Goal: Check status: Check status

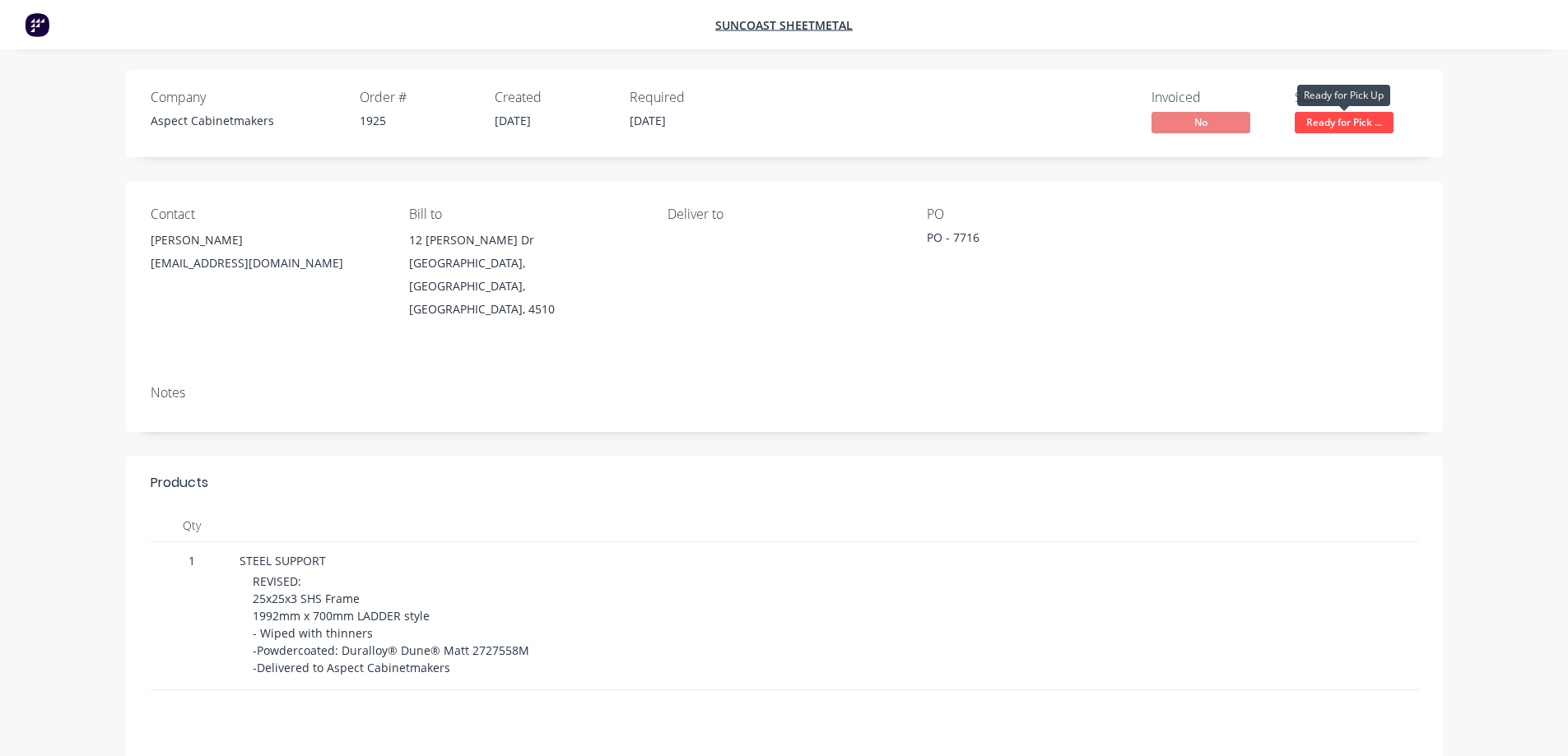
click at [1355, 120] on span "Ready for Pick ..." at bounding box center [1344, 122] width 99 height 21
click at [1410, 123] on div "Status Ready for Pick ..." at bounding box center [1356, 113] width 124 height 48
click at [1320, 123] on span "Ready for Pick ..." at bounding box center [1344, 122] width 99 height 21
click at [1424, 138] on div "Company Aspect Cabinetmakers Order # 1925 Created [DATE] Required [DATE] Invoic…" at bounding box center [784, 114] width 1316 height 87
click at [1347, 123] on span "Ready for Pick ..." at bounding box center [1344, 122] width 99 height 21
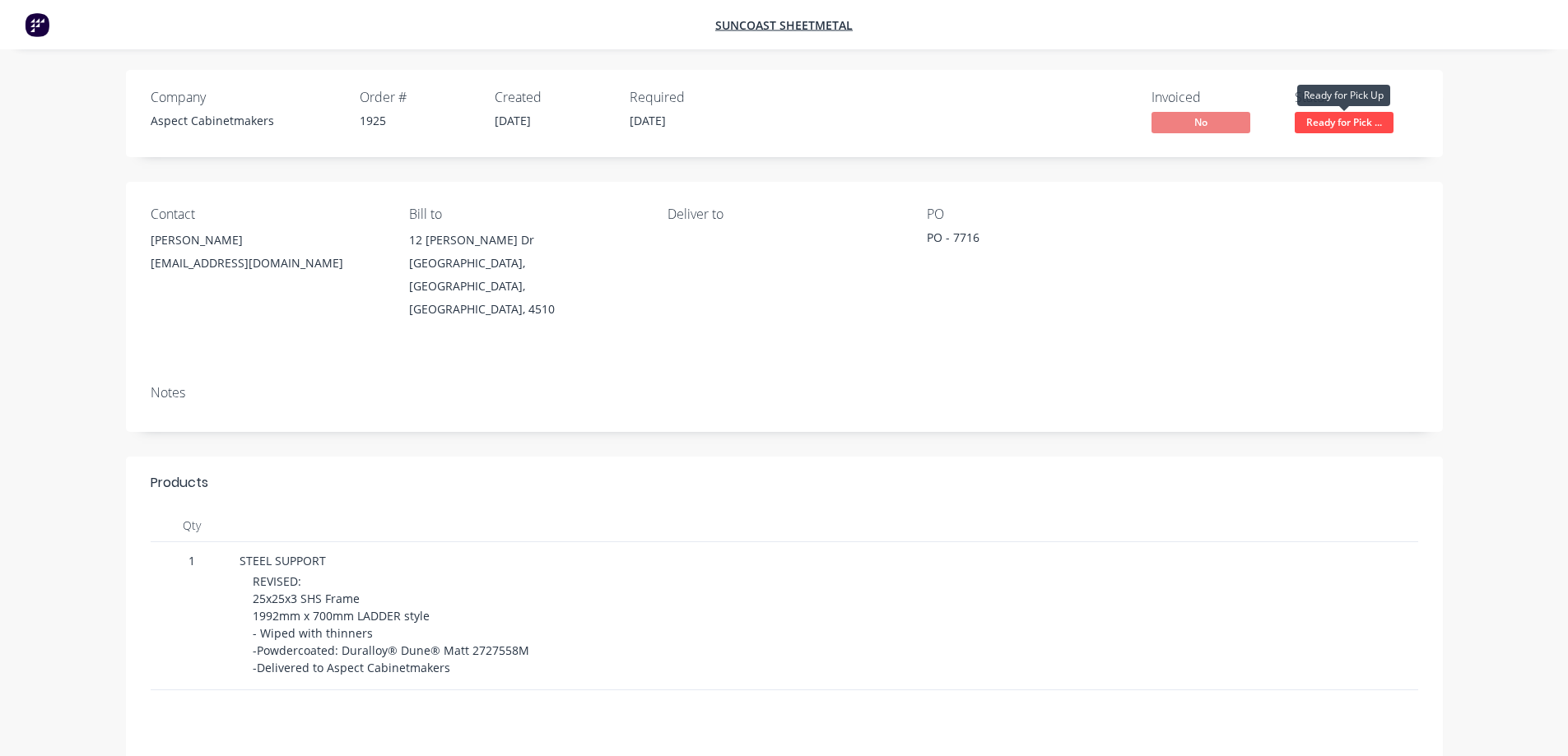
click at [1415, 166] on div "Company Aspect Cabinetmakers Order # 1925 Created [DATE] Required [DATE] Invoic…" at bounding box center [784, 478] width 1440 height 816
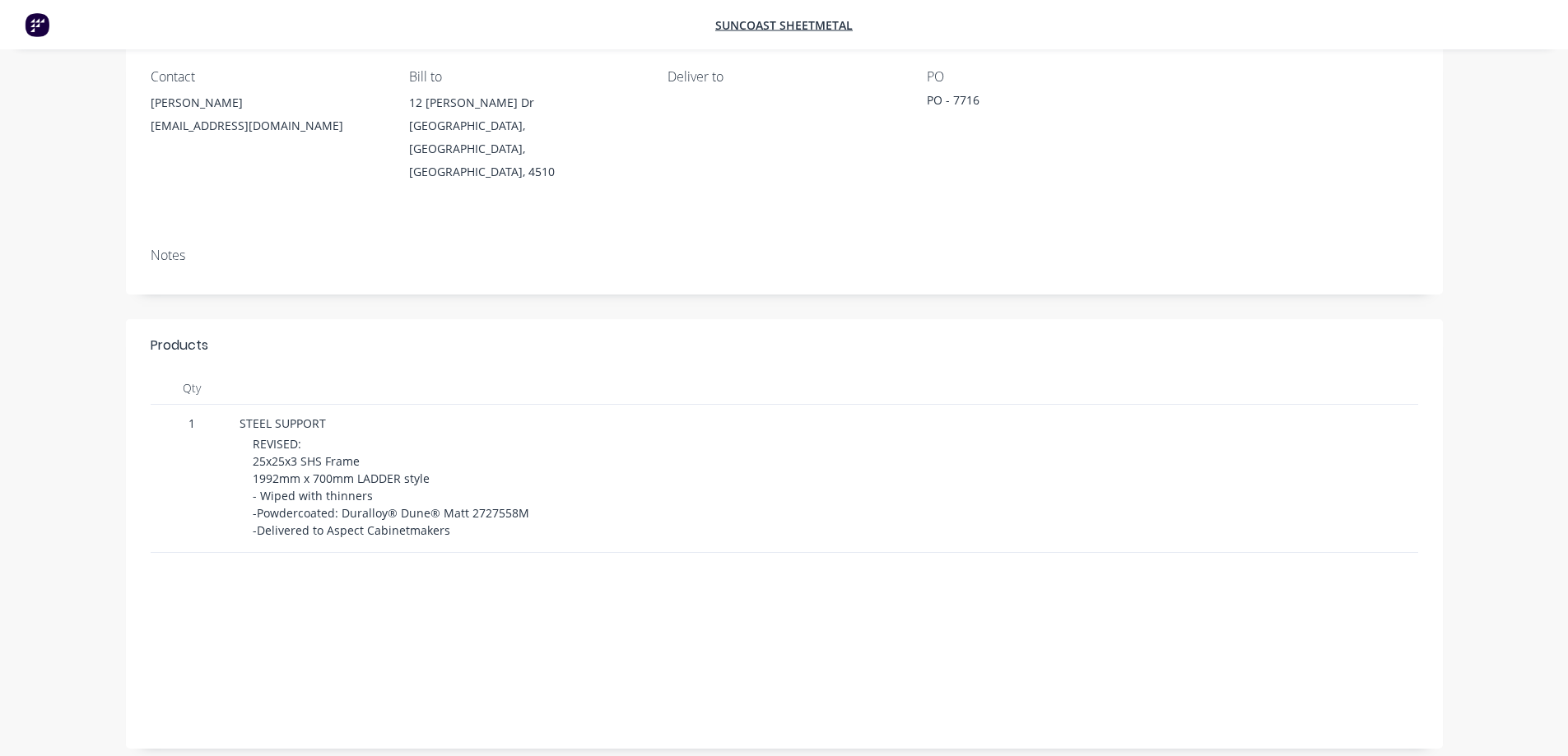
click at [97, 311] on div "Company Aspect Cabinetmakers Order # 1925 Created [DATE] Required [DATE] Invoic…" at bounding box center [784, 340] width 1440 height 816
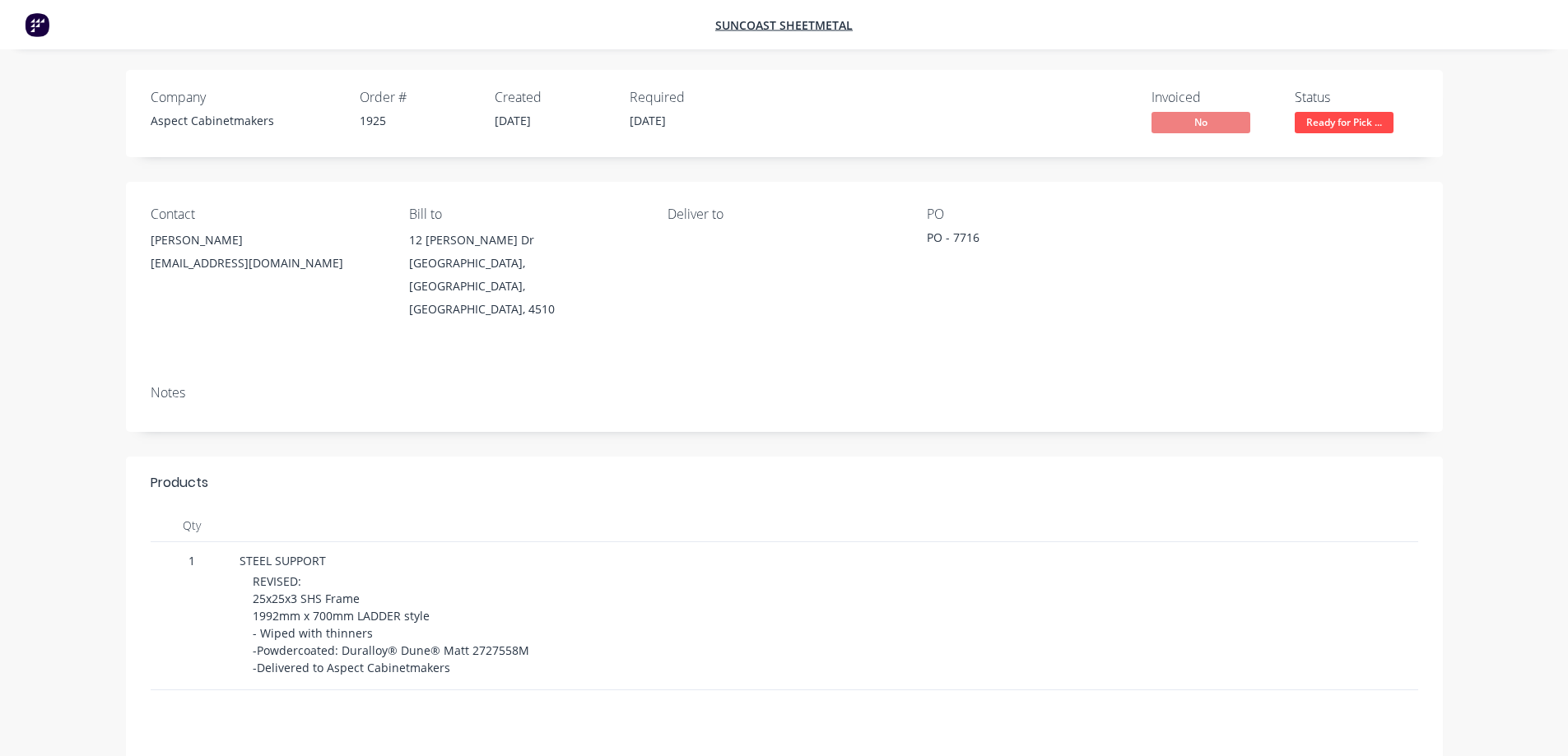
click at [237, 408] on div "Company Aspect Cabinetmakers Order # 1925 Created [DATE] Required [DATE] Invoic…" at bounding box center [784, 478] width 1440 height 816
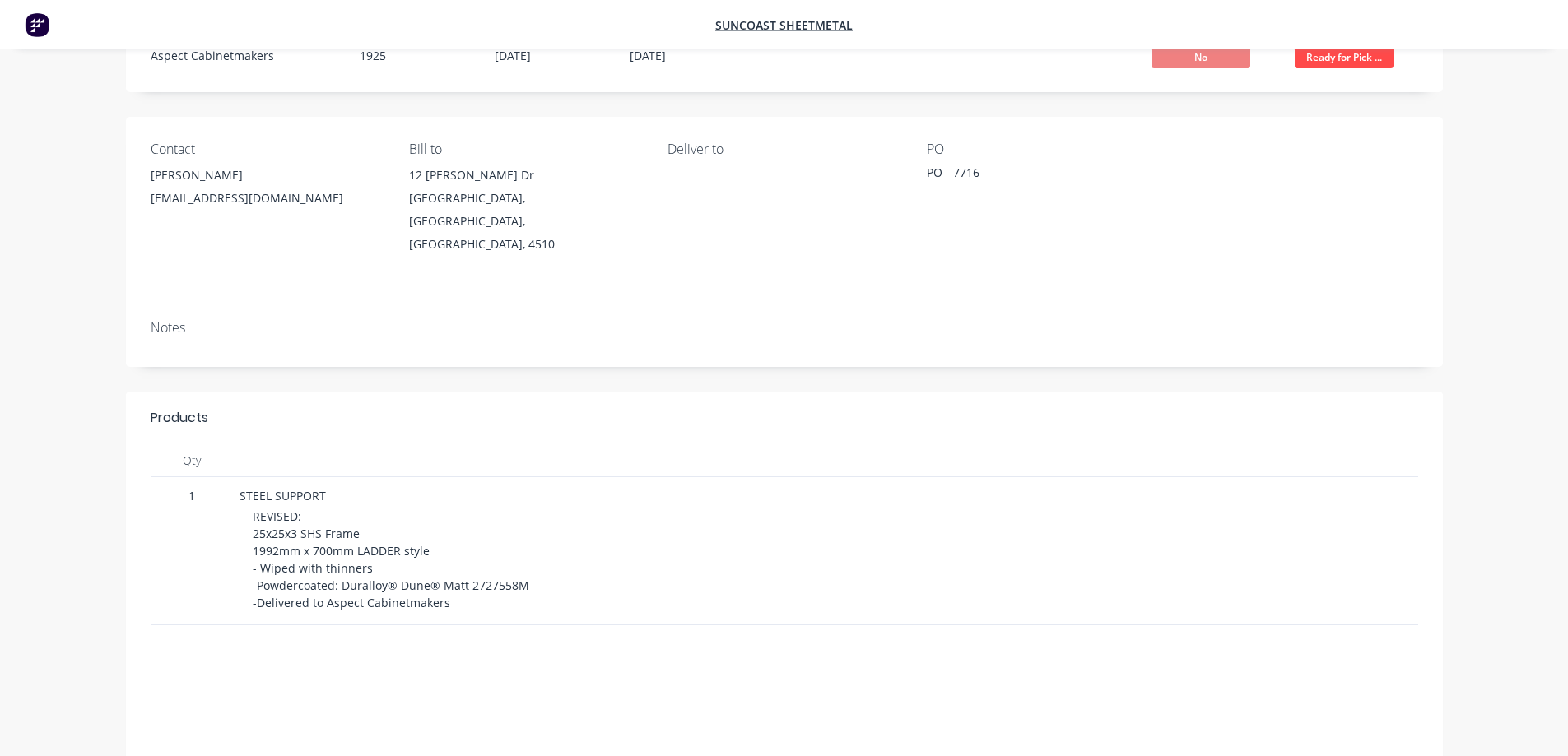
scroll to position [247, 0]
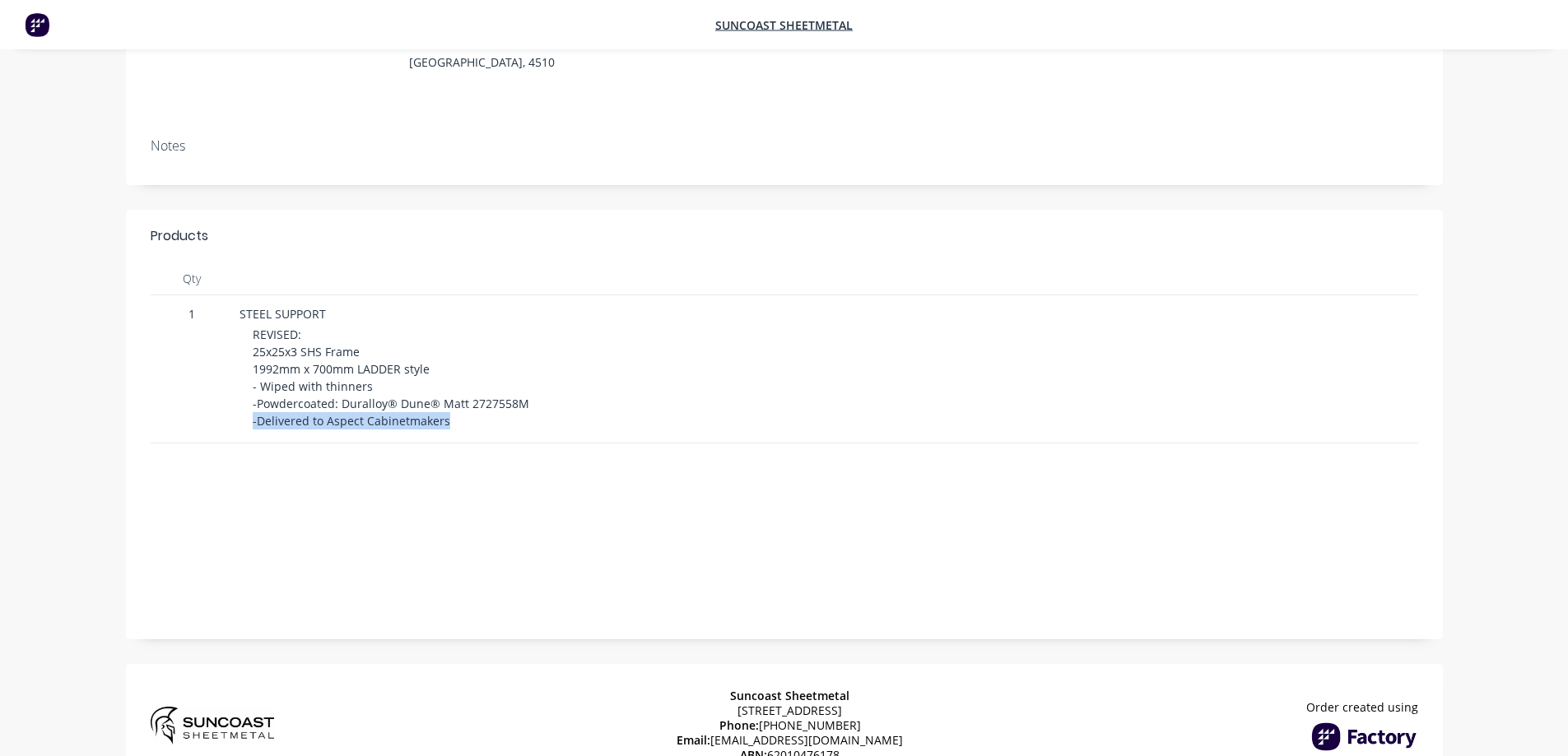
drag, startPoint x: 447, startPoint y: 383, endPoint x: 248, endPoint y: 390, distance: 199.1
click at [248, 390] on div "STEEL SUPPORT REVISED: 25x25x3 SHS Frame 1992mm x 700mm LADDER style - Wiped wi…" at bounding box center [539, 369] width 613 height 148
click at [273, 380] on span "REVISED: 25x25x3 SHS Frame 1992mm x 700mm LADDER style - Wiped with thinners -P…" at bounding box center [391, 378] width 277 height 102
click at [277, 392] on div "STEEL SUPPORT REVISED: 25x25x3 SHS Frame 1992mm x 700mm LADDER style - Wiped wi…" at bounding box center [539, 369] width 613 height 148
click at [319, 496] on div "Sub total $0.00 Tax $0.00 Total $0.00" at bounding box center [784, 555] width 1267 height 119
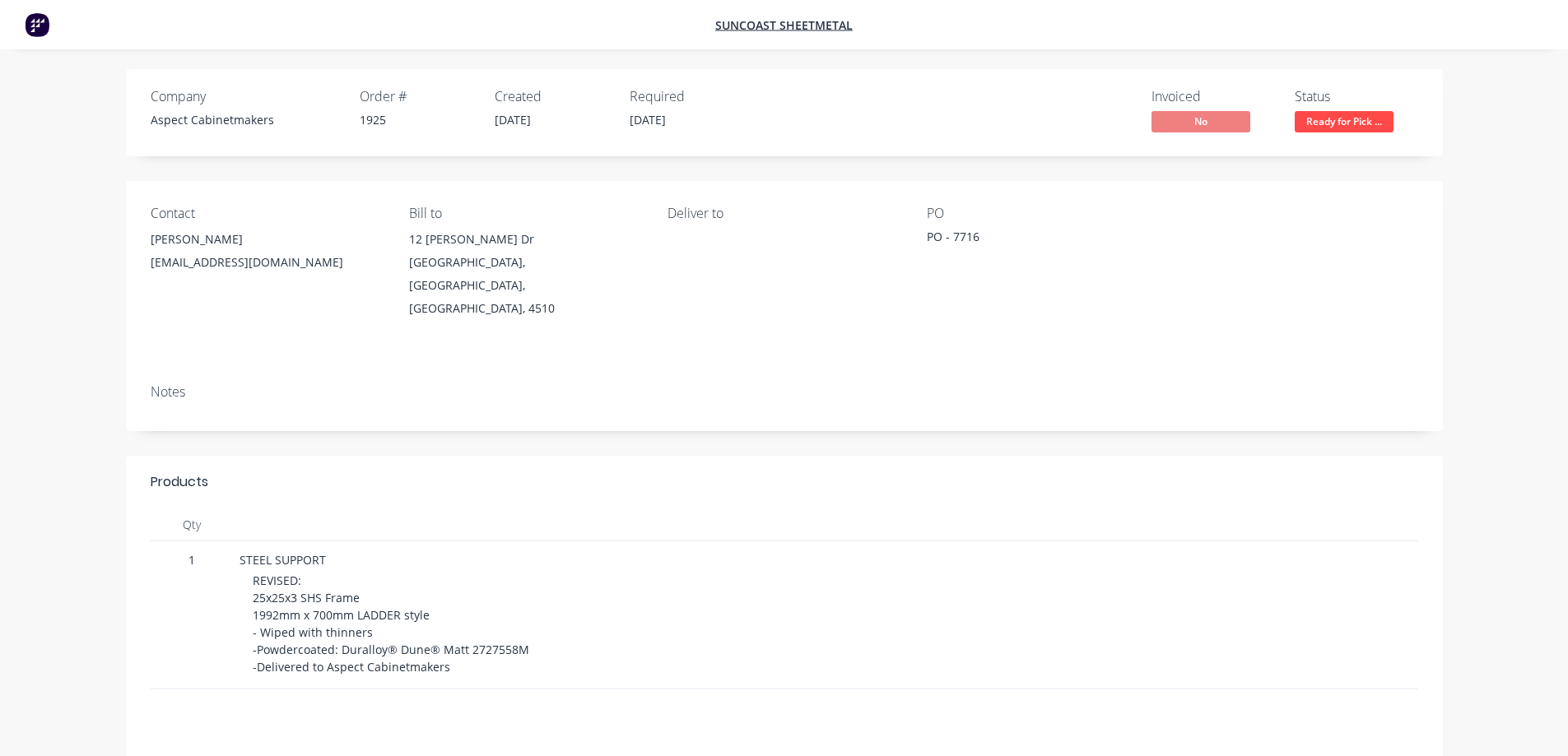
scroll to position [0, 0]
drag, startPoint x: 979, startPoint y: 243, endPoint x: 877, endPoint y: 246, distance: 102.0
click at [876, 246] on div "Contact [PERSON_NAME] [EMAIL_ADDRESS][DOMAIN_NAME] Bill to [STREET_ADDRESS][PER…" at bounding box center [784, 276] width 1316 height 190
click at [962, 248] on div "PO - 7716" at bounding box center [1029, 241] width 206 height 23
drag, startPoint x: 641, startPoint y: 121, endPoint x: 622, endPoint y: 125, distance: 19.4
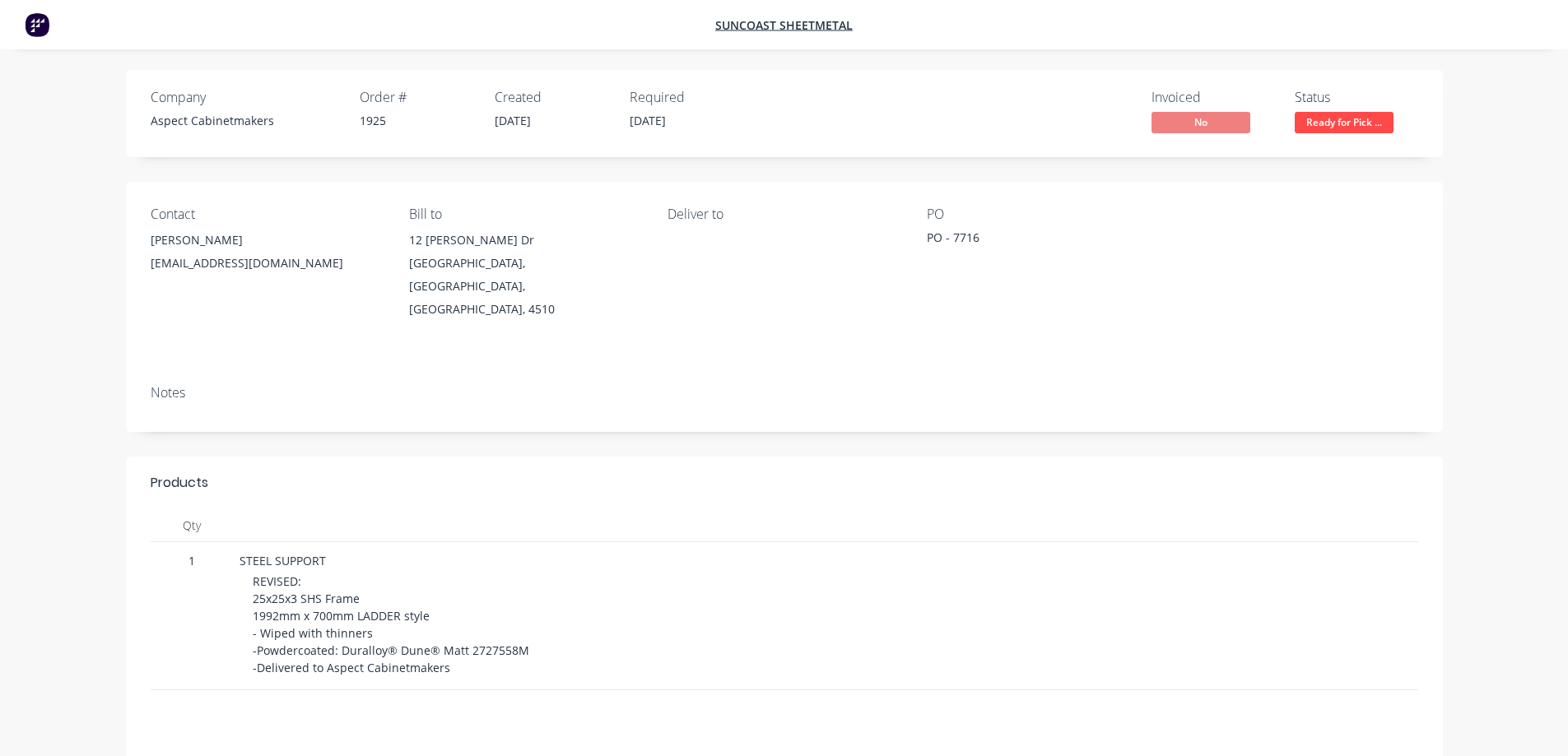
click at [610, 120] on div "Company Aspect Cabinetmakers Order # 1925 Created [DATE] Required [DATE]" at bounding box center [447, 113] width 594 height 48
click at [642, 130] on div "Required [DATE]" at bounding box center [687, 113] width 115 height 48
drag, startPoint x: 554, startPoint y: 122, endPoint x: 476, endPoint y: 129, distance: 78.3
click at [476, 128] on div "Company Aspect Cabinetmakers Order # 1925 Created [DATE] Required [DATE]" at bounding box center [447, 113] width 594 height 48
click at [521, 128] on span "[DATE]" at bounding box center [512, 120] width 36 height 16
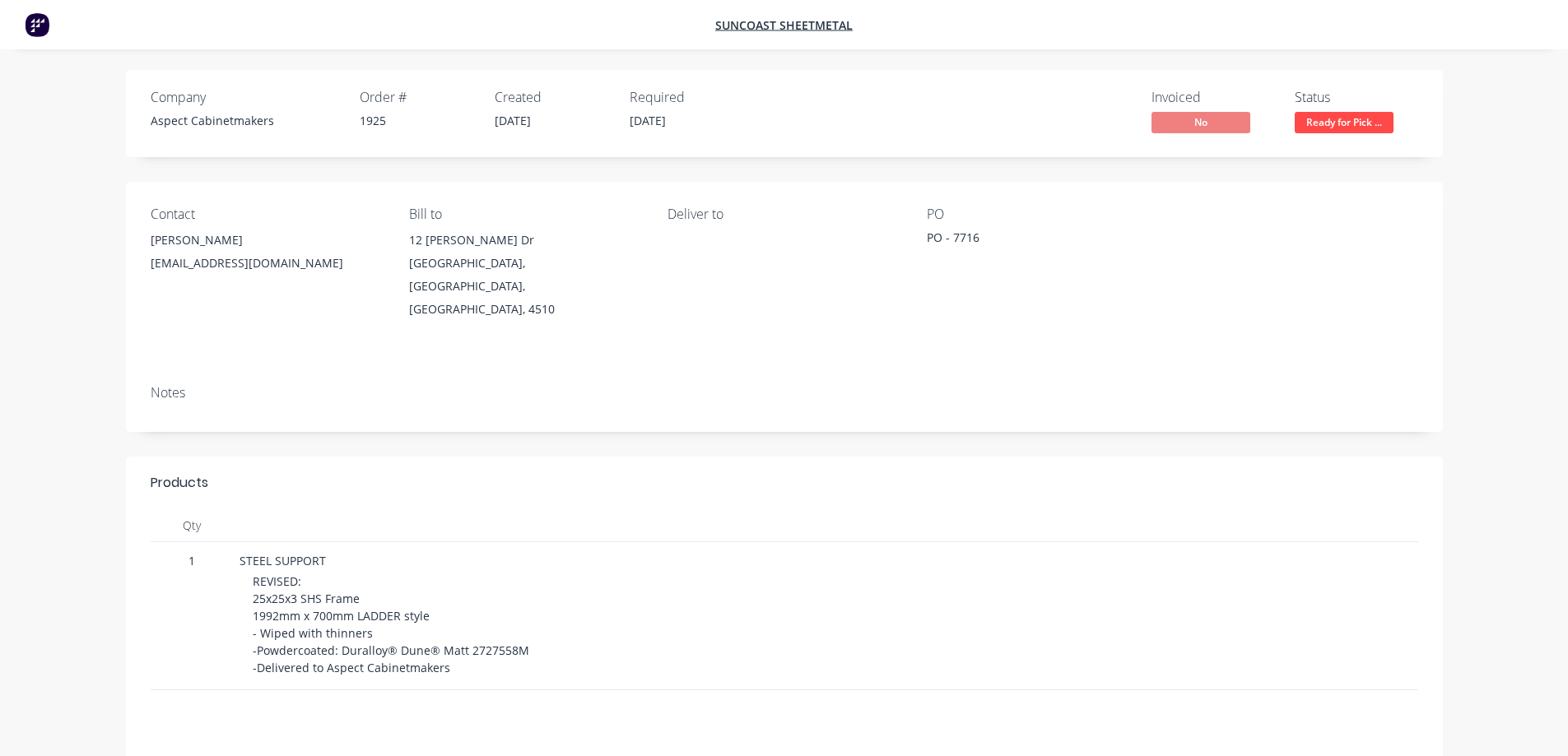
click at [651, 122] on span "[DATE]" at bounding box center [647, 120] width 36 height 16
click at [712, 128] on div "Required [DATE]" at bounding box center [687, 113] width 115 height 48
click at [1472, 188] on div "Company Aspect Cabinetmakers Order # 1925 Created [DATE] Required [DATE] Invoic…" at bounding box center [784, 478] width 1440 height 816
